Goal: Information Seeking & Learning: Learn about a topic

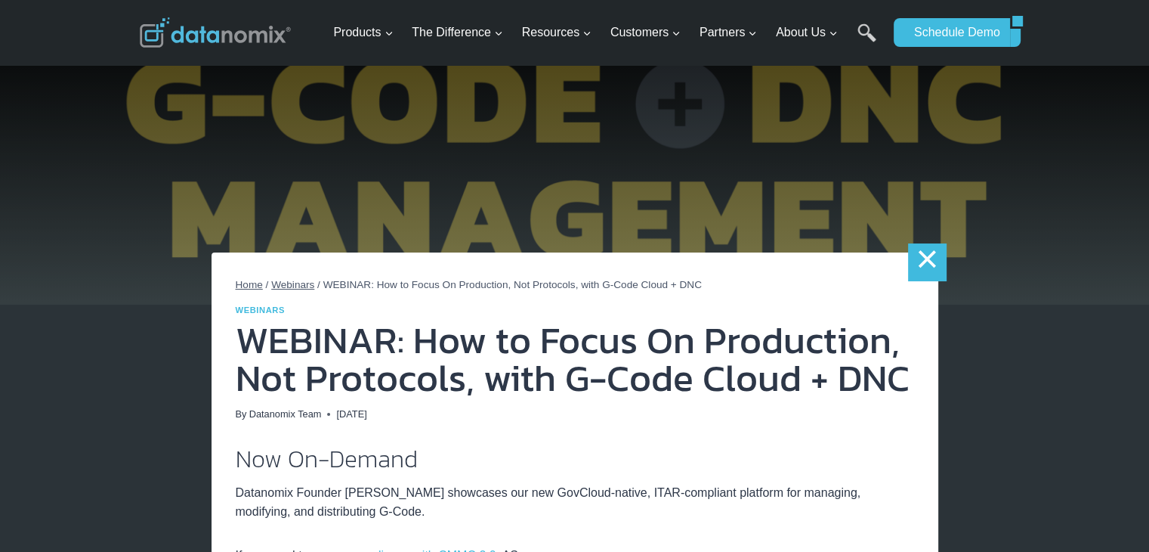
click at [938, 255] on link "×" at bounding box center [927, 262] width 38 height 38
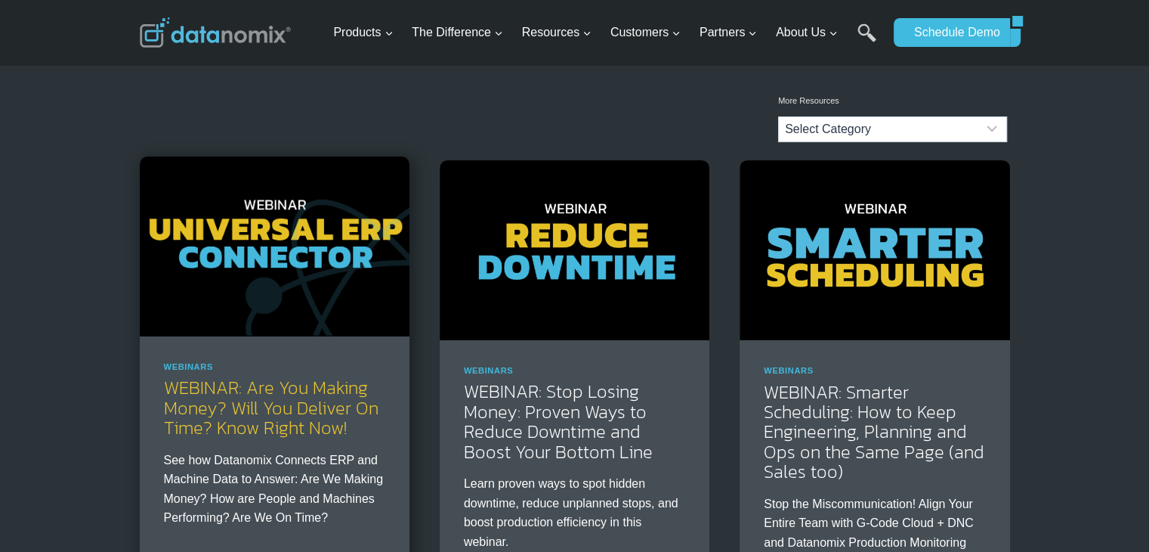
scroll to position [378, 0]
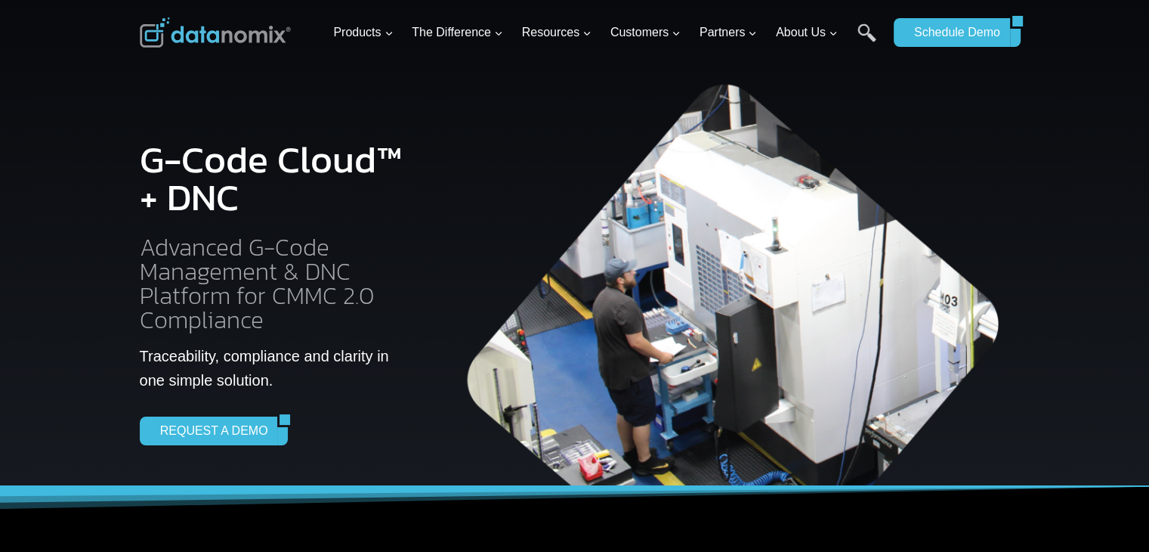
click at [212, 36] on img at bounding box center [215, 32] width 151 height 30
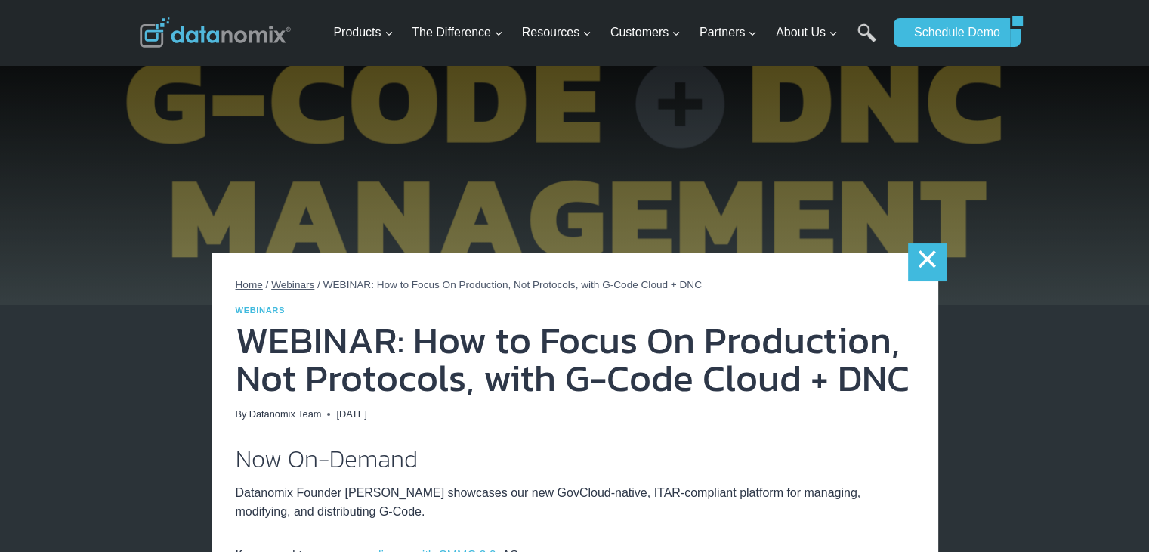
click at [932, 243] on link "×" at bounding box center [927, 262] width 38 height 38
